Goal: Transaction & Acquisition: Obtain resource

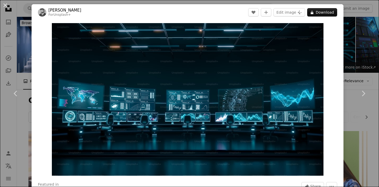
scroll to position [7454, 0]
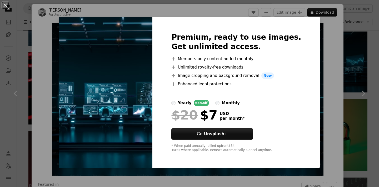
click at [333, 77] on div "An X shape Premium, ready to use images. Get unlimited access. A plus sign Memb…" at bounding box center [189, 93] width 379 height 187
